Goal: Transaction & Acquisition: Purchase product/service

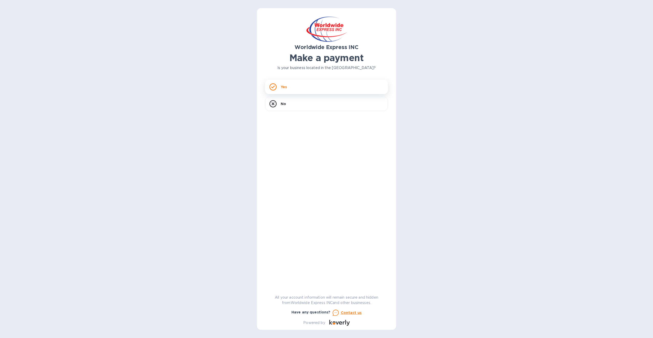
click at [321, 86] on div "Yes" at bounding box center [326, 87] width 123 height 14
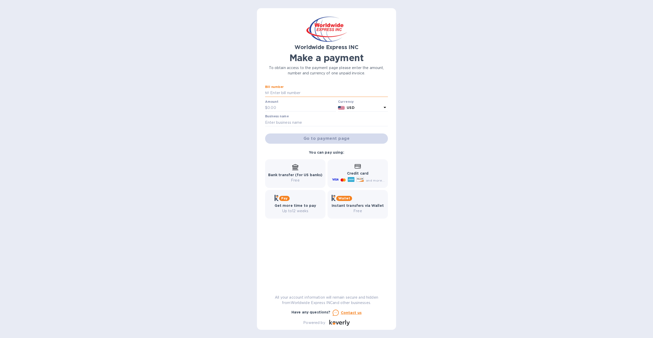
click at [278, 95] on input "text" at bounding box center [328, 93] width 119 height 8
type input "B00024193"
type input "6,808.54"
type input "MEDICAL QUANT USA INC"
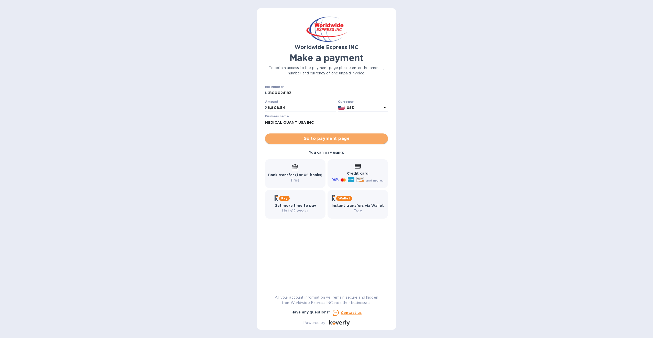
click at [339, 140] on span "Go to payment page" at bounding box center [326, 139] width 115 height 6
